Goal: Task Accomplishment & Management: Use online tool/utility

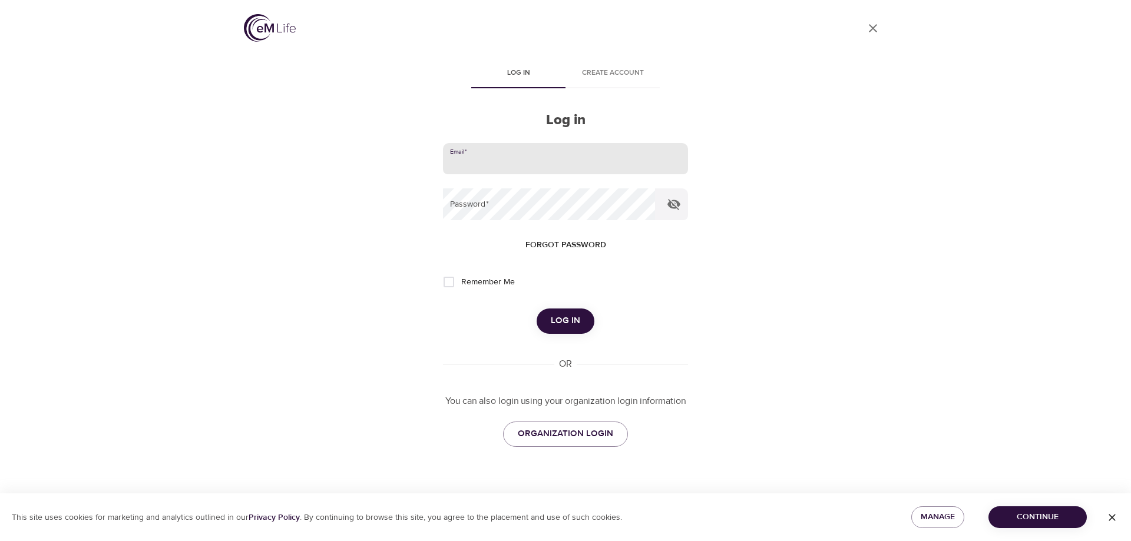
click at [487, 158] on input "email" at bounding box center [565, 159] width 245 height 32
type input "[EMAIL_ADDRESS][DOMAIN_NAME]"
click at [537, 309] on button "Log in" at bounding box center [566, 321] width 58 height 25
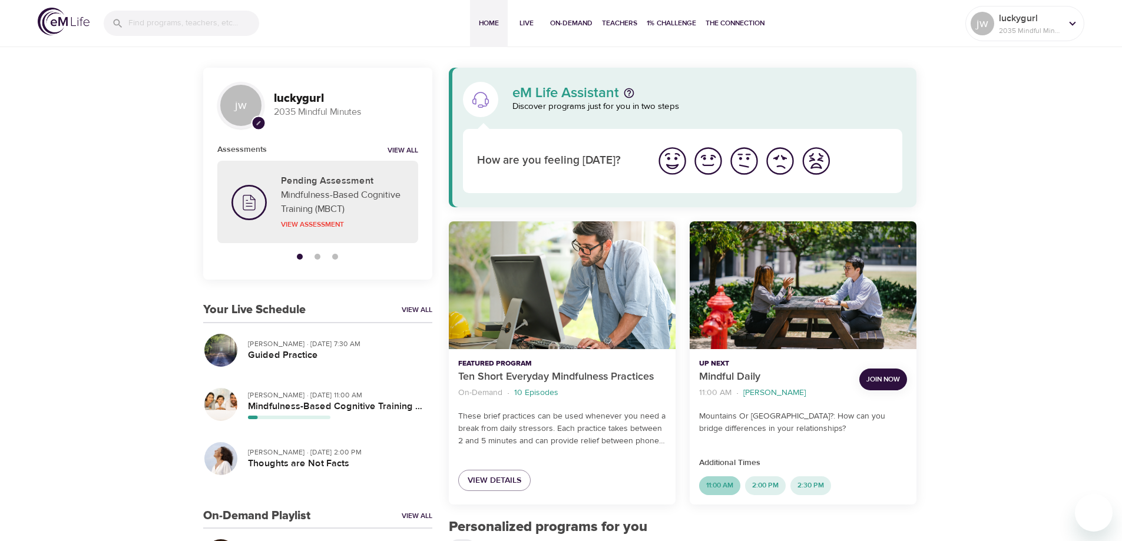
click at [726, 487] on span "11:00 AM" at bounding box center [719, 486] width 41 height 10
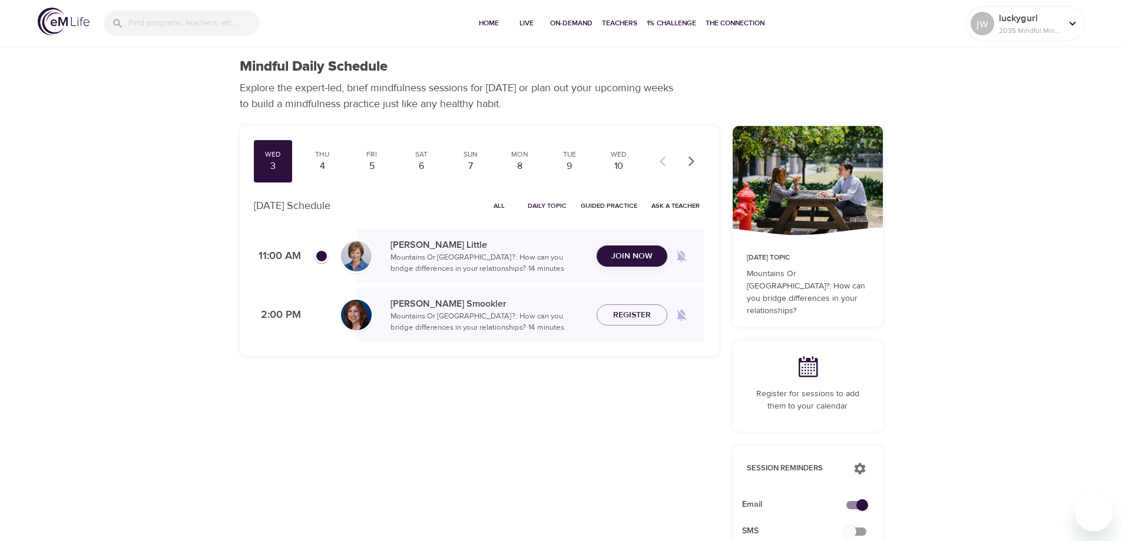
checkbox input "true"
click at [636, 243] on span "Join Now" at bounding box center [632, 249] width 41 height 15
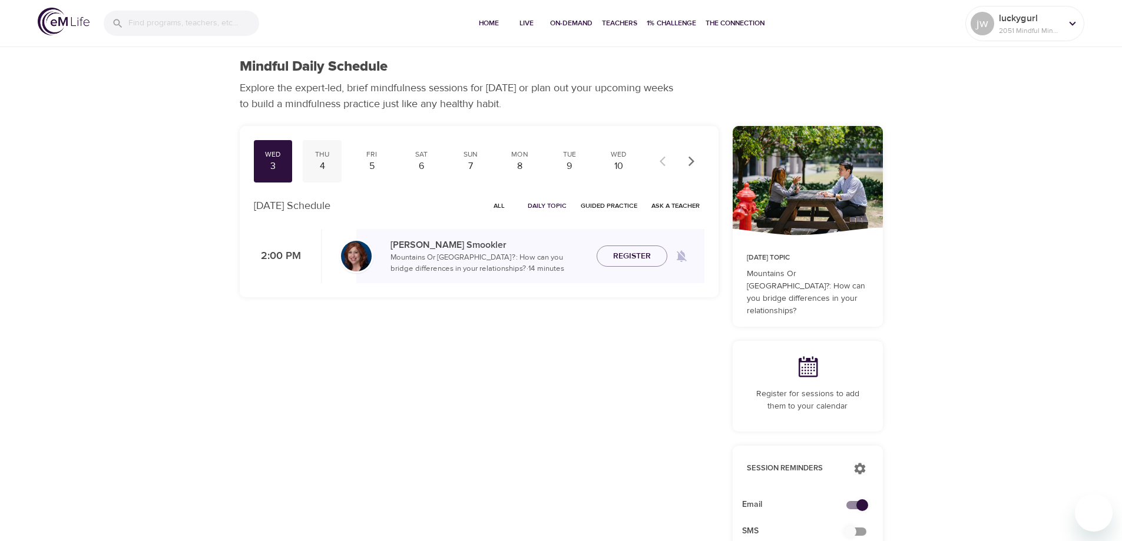
click at [321, 161] on div "4" at bounding box center [322, 167] width 29 height 14
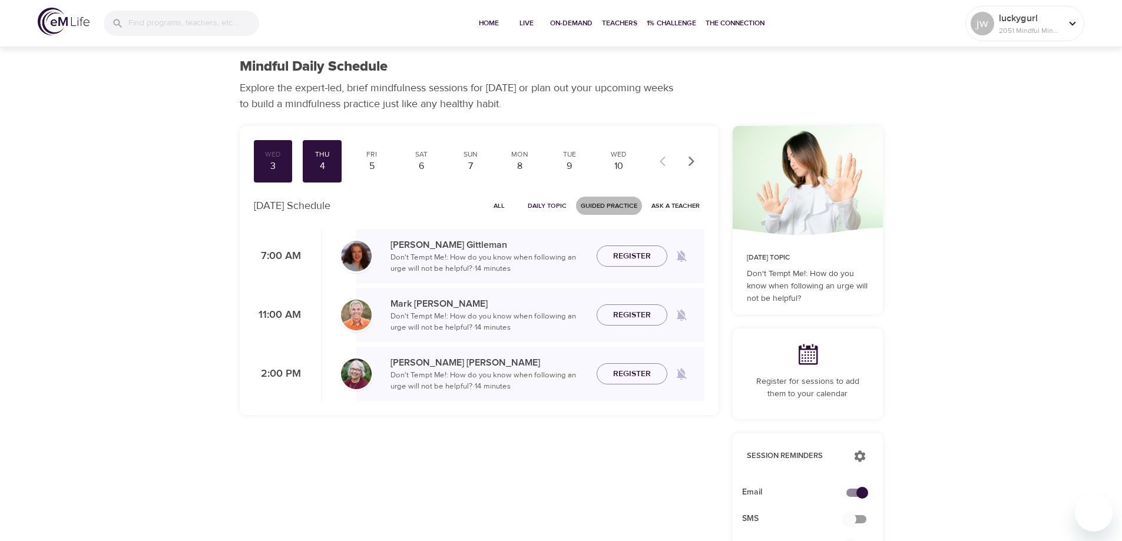
click at [616, 206] on span "Guided Practice" at bounding box center [609, 205] width 57 height 11
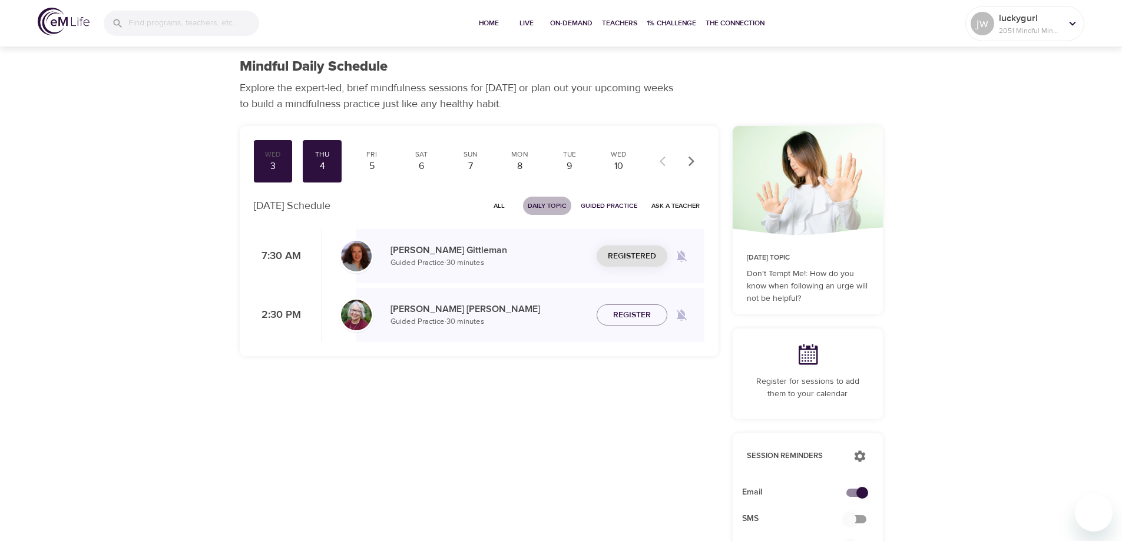
click at [544, 207] on span "Daily Topic" at bounding box center [547, 205] width 39 height 11
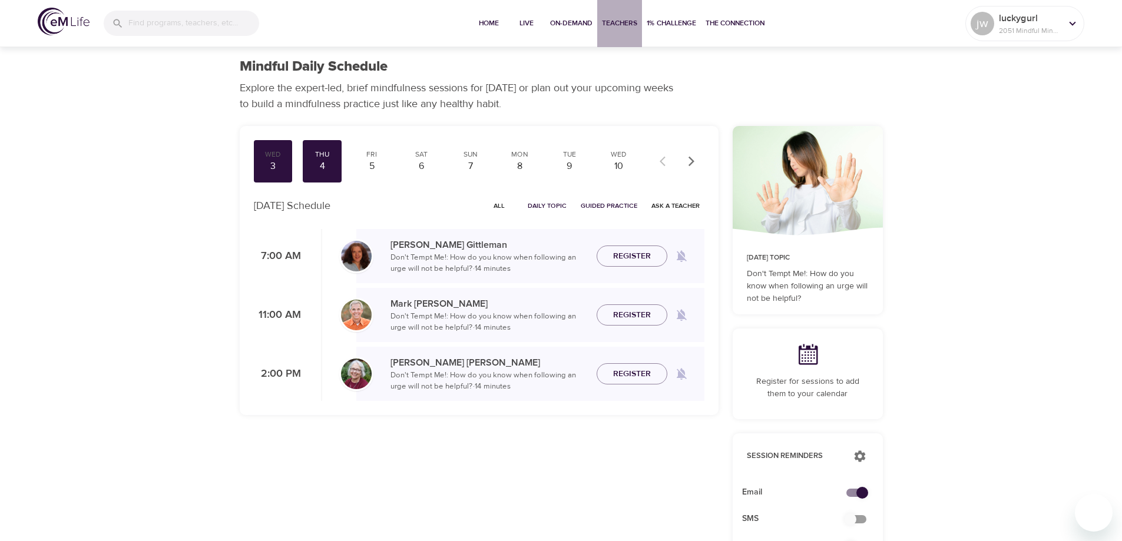
click at [617, 23] on span "Teachers" at bounding box center [619, 23] width 35 height 12
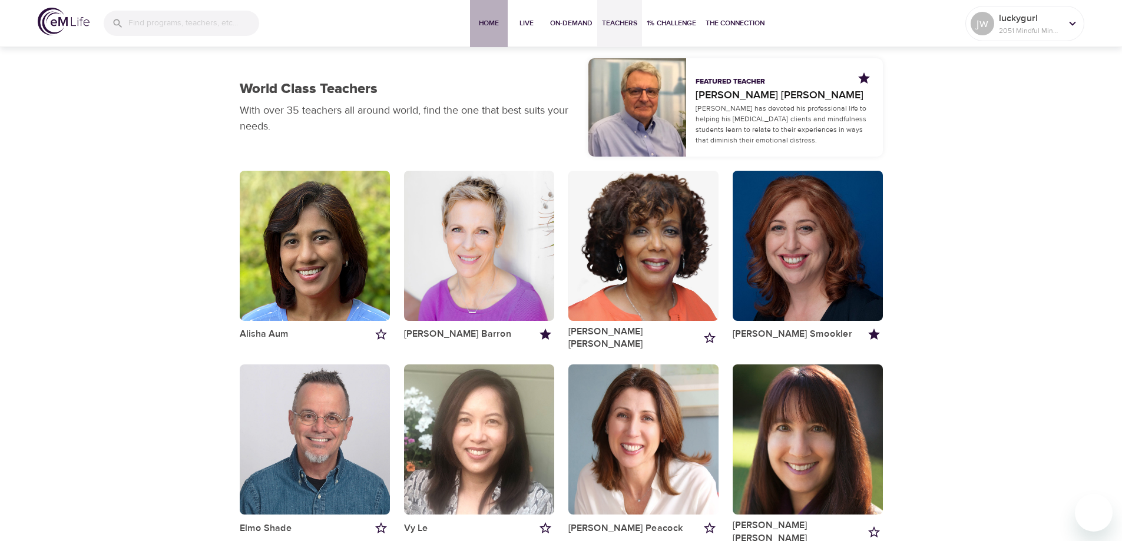
click at [488, 27] on span "Home" at bounding box center [489, 23] width 28 height 12
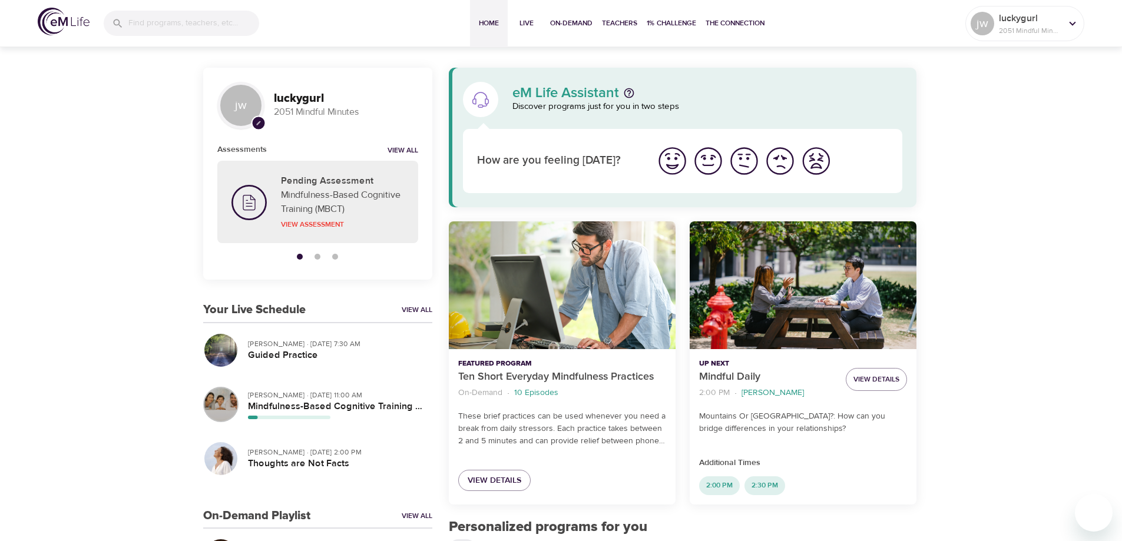
click at [222, 404] on div "button" at bounding box center [220, 404] width 33 height 33
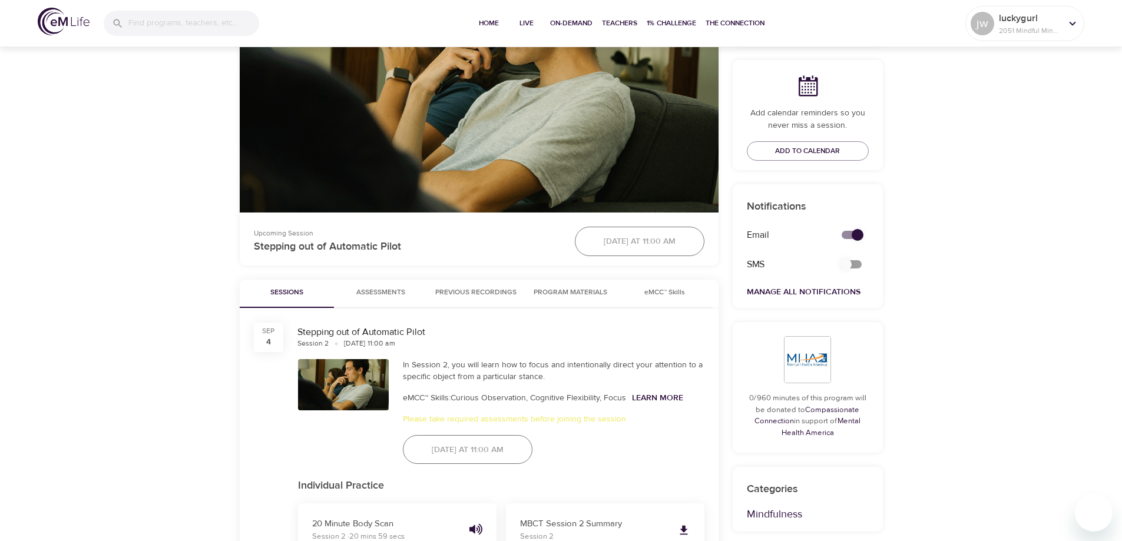
scroll to position [412, 0]
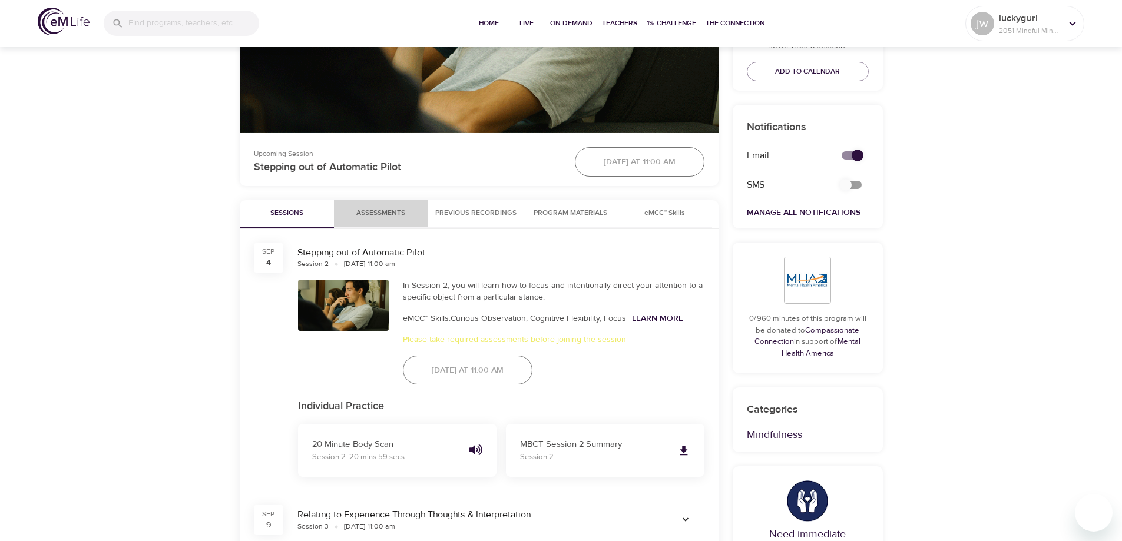
click at [375, 213] on span "Assessments 0" at bounding box center [380, 213] width 49 height 12
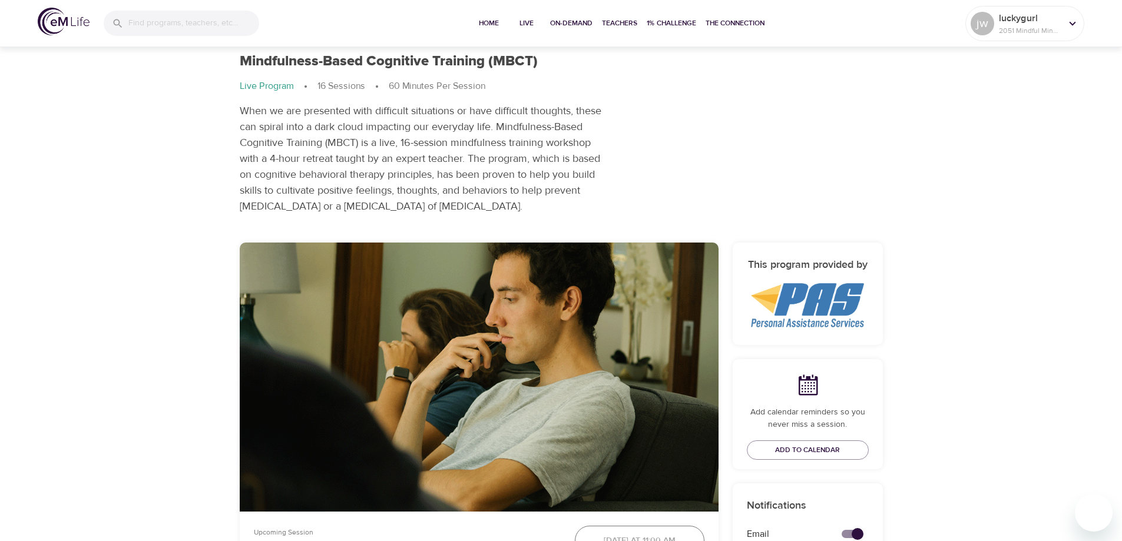
scroll to position [0, 0]
